Goal: Task Accomplishment & Management: Complete application form

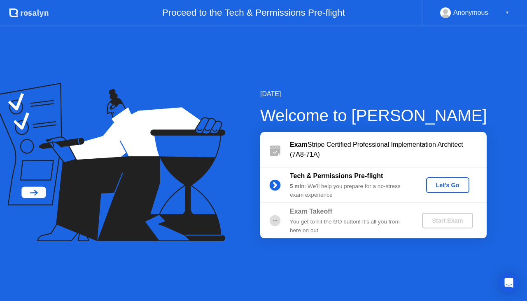
click at [451, 179] on button "Let's Go" at bounding box center [447, 185] width 43 height 16
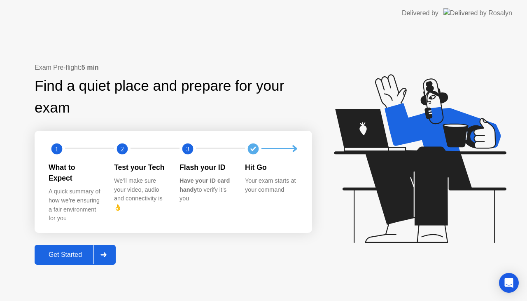
click at [69, 251] on div "Get Started" at bounding box center [65, 254] width 56 height 7
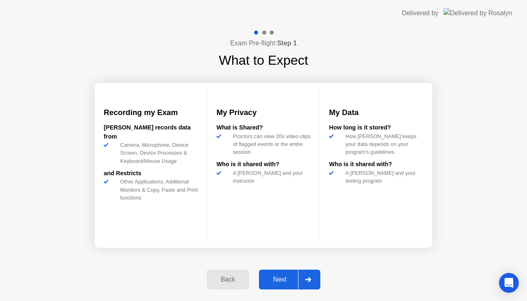
click at [279, 282] on div "Next" at bounding box center [280, 279] width 37 height 7
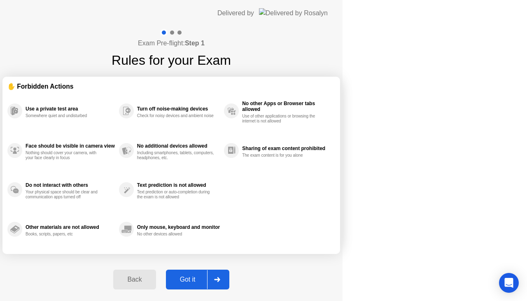
click at [207, 282] on div "Got it" at bounding box center [187, 279] width 39 height 7
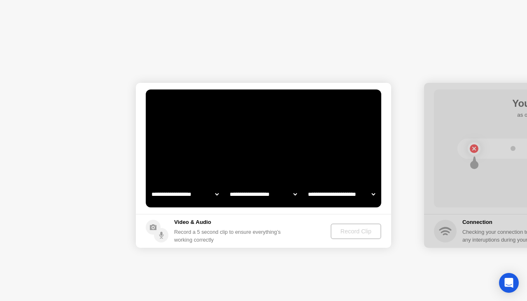
select select "**********"
select select "*******"
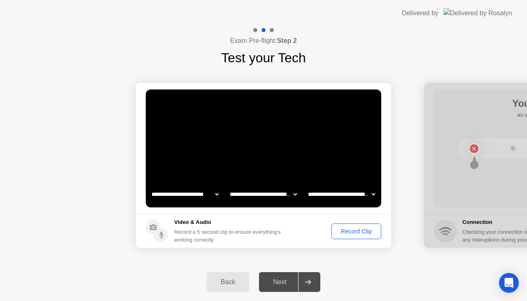
click at [462, 267] on div "Back Next" at bounding box center [263, 282] width 527 height 38
click at [281, 281] on div "Next" at bounding box center [280, 281] width 37 height 7
click at [311, 281] on icon at bounding box center [308, 281] width 6 height 5
click at [376, 231] on div "Record Clip" at bounding box center [356, 231] width 44 height 7
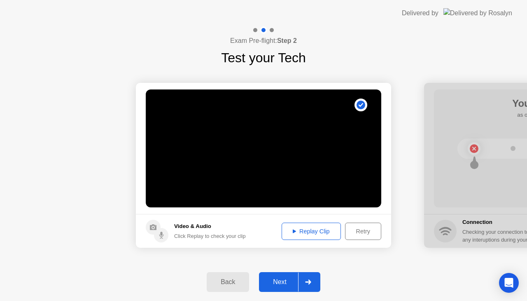
click at [278, 278] on div "Next" at bounding box center [280, 281] width 37 height 7
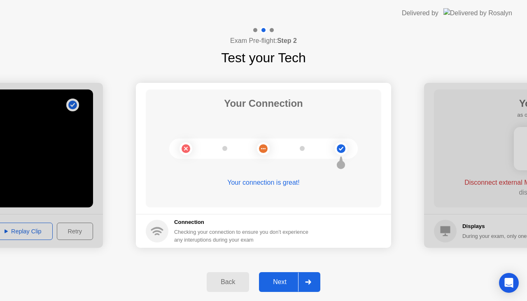
click at [287, 285] on div "Next" at bounding box center [280, 281] width 37 height 7
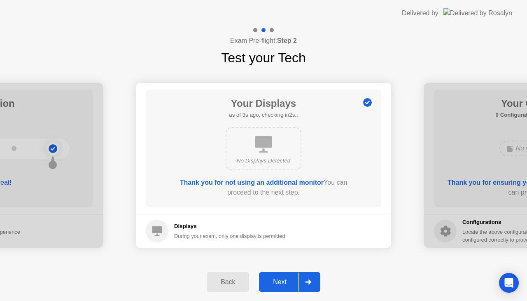
click at [286, 283] on div "Next" at bounding box center [280, 281] width 37 height 7
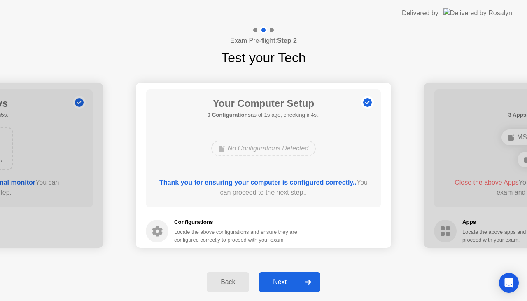
click at [281, 282] on div "Next" at bounding box center [280, 281] width 37 height 7
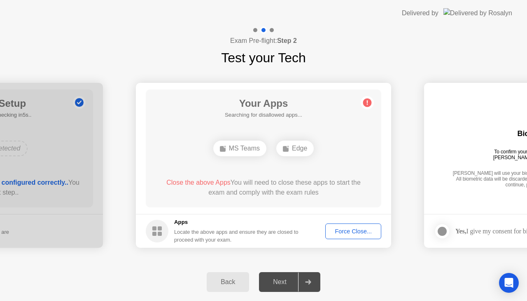
click at [363, 233] on div "Force Close..." at bounding box center [353, 231] width 50 height 7
click at [357, 228] on div "Force Close..." at bounding box center [353, 231] width 50 height 7
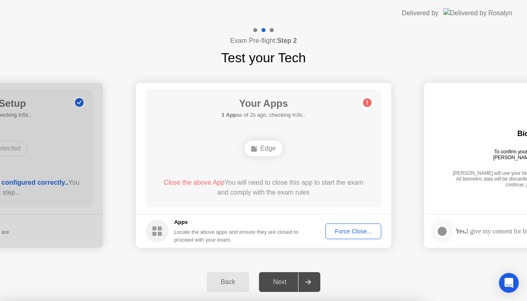
click at [422, 269] on div "Back Next" at bounding box center [263, 282] width 527 height 38
click at [340, 229] on div "Force Close..." at bounding box center [353, 231] width 50 height 7
click at [232, 283] on div "Back" at bounding box center [227, 281] width 37 height 7
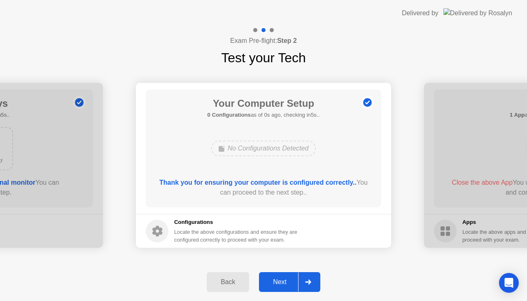
click at [272, 282] on div "Next" at bounding box center [280, 281] width 37 height 7
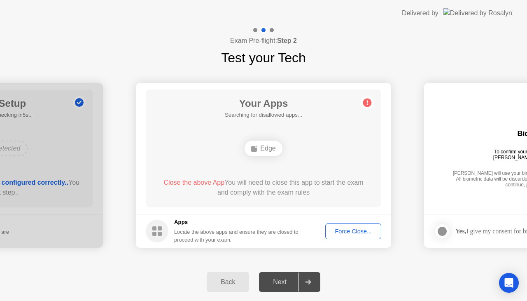
click at [274, 282] on div "Next" at bounding box center [280, 281] width 37 height 7
click at [361, 230] on div "Force Close..." at bounding box center [353, 231] width 50 height 7
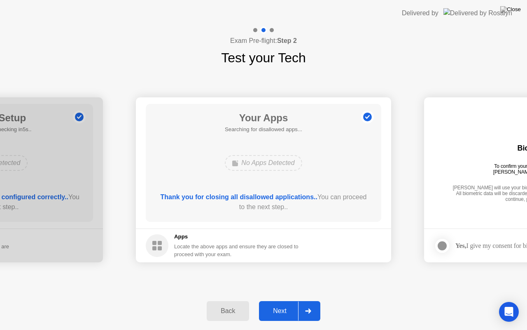
click at [280, 300] on div "Next" at bounding box center [280, 310] width 37 height 7
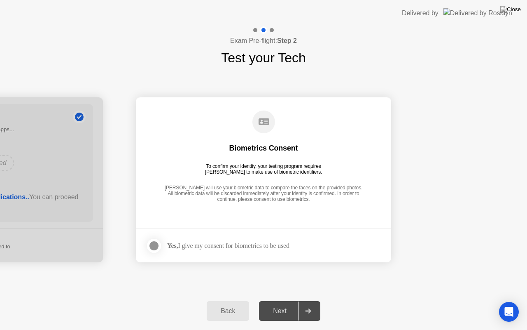
click at [280, 300] on div "Next" at bounding box center [280, 310] width 37 height 7
click at [149, 244] on div at bounding box center [154, 246] width 10 height 10
click at [280, 300] on div "Next" at bounding box center [280, 310] width 37 height 7
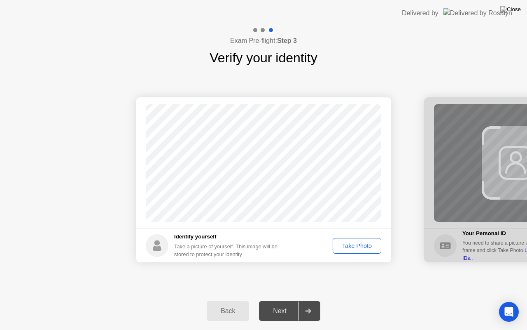
click at [367, 239] on button "Take Photo" at bounding box center [357, 246] width 49 height 16
click at [367, 242] on div "Retake" at bounding box center [362, 245] width 32 height 7
click at [367, 245] on div "Take Photo" at bounding box center [357, 245] width 43 height 7
click at [283, 300] on div "Next" at bounding box center [280, 310] width 37 height 7
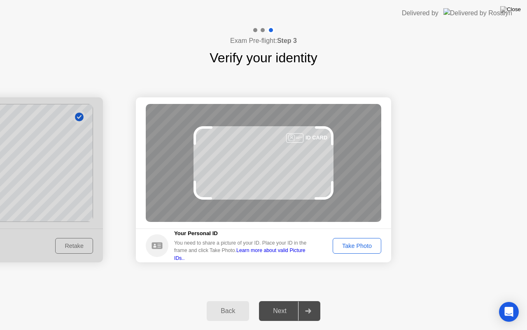
click at [352, 243] on div "Take Photo" at bounding box center [357, 245] width 43 height 7
click at [352, 243] on div "Take Photo" at bounding box center [354, 246] width 54 height 16
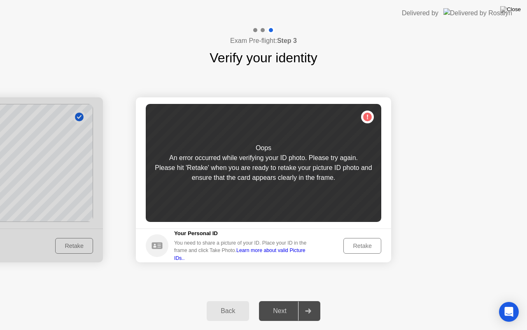
click at [361, 248] on div "Retake" at bounding box center [362, 245] width 32 height 7
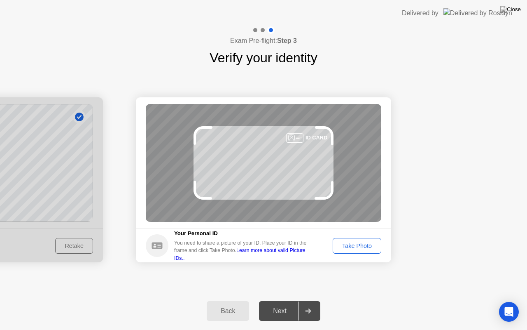
click at [365, 246] on div "Take Photo" at bounding box center [357, 245] width 43 height 7
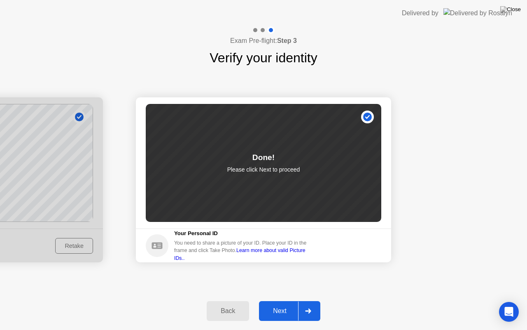
click at [276, 300] on div "Next" at bounding box center [280, 310] width 37 height 7
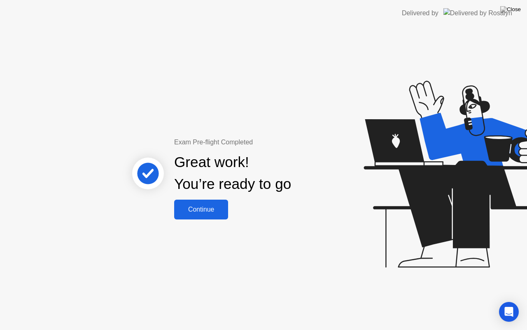
click at [201, 209] on div "Continue" at bounding box center [201, 209] width 49 height 7
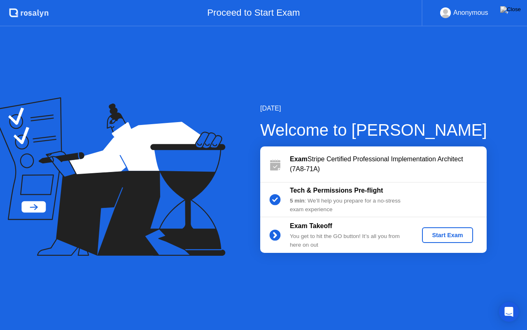
click at [453, 231] on div "Start Exam" at bounding box center [448, 234] width 44 height 7
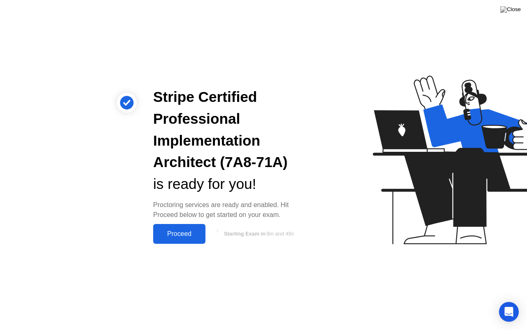
click at [175, 239] on button "Proceed" at bounding box center [179, 234] width 52 height 20
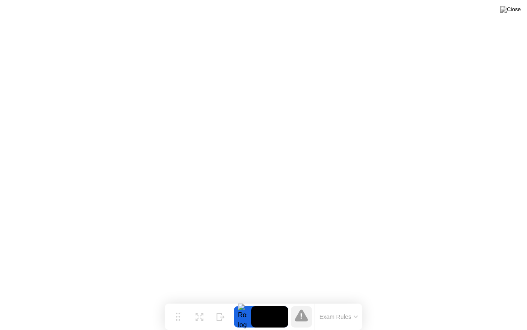
click at [334, 300] on button "Exam Rules" at bounding box center [339, 316] width 44 height 7
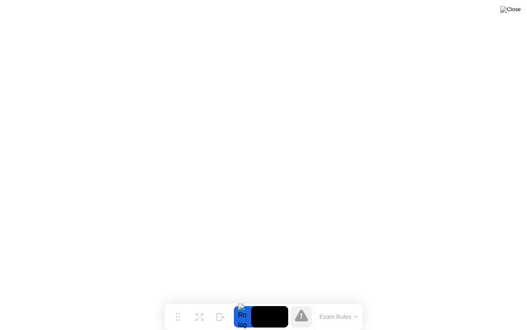
click at [327, 300] on div "Exam Rules" at bounding box center [339, 316] width 48 height 26
click at [217, 300] on icon at bounding box center [221, 313] width 8 height 8
